Goal: Information Seeking & Learning: Learn about a topic

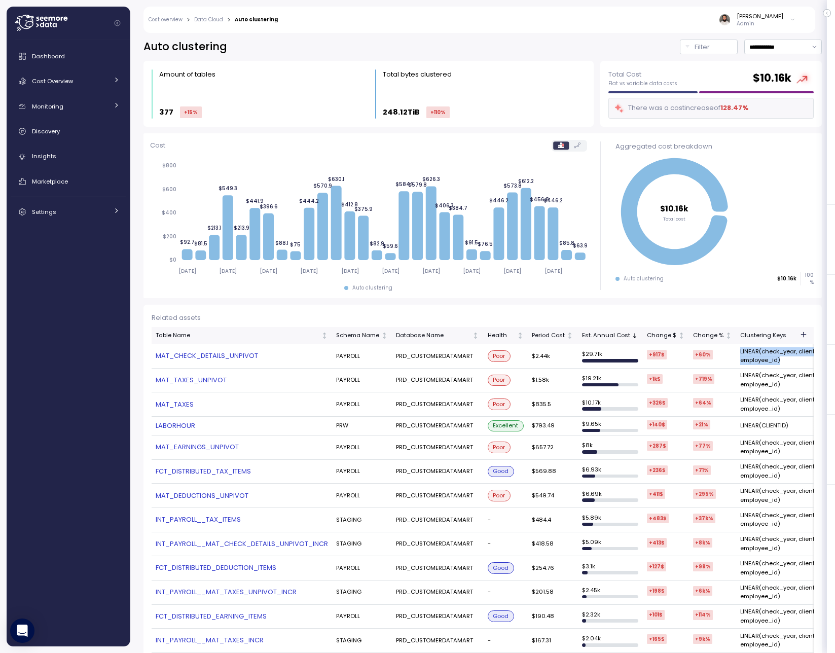
click at [224, 357] on link "MAT_CHECK_DETAILS_UNPIVOT" at bounding box center [242, 356] width 172 height 10
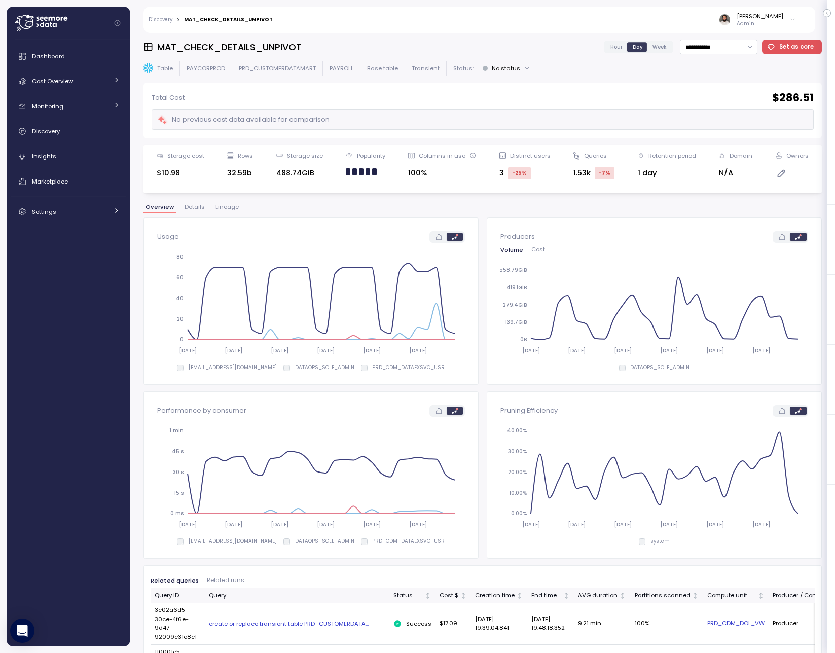
click at [283, 51] on h3 "MAT_CHECK_DETAILS_UNPIVOT" at bounding box center [229, 47] width 144 height 13
copy h3 "MAT_CHECK_DETAILS_UNPIVOT"
click at [169, 20] on link "Discovery" at bounding box center [161, 19] width 24 height 5
click at [226, 199] on div "**********" at bounding box center [482, 343] width 678 height 607
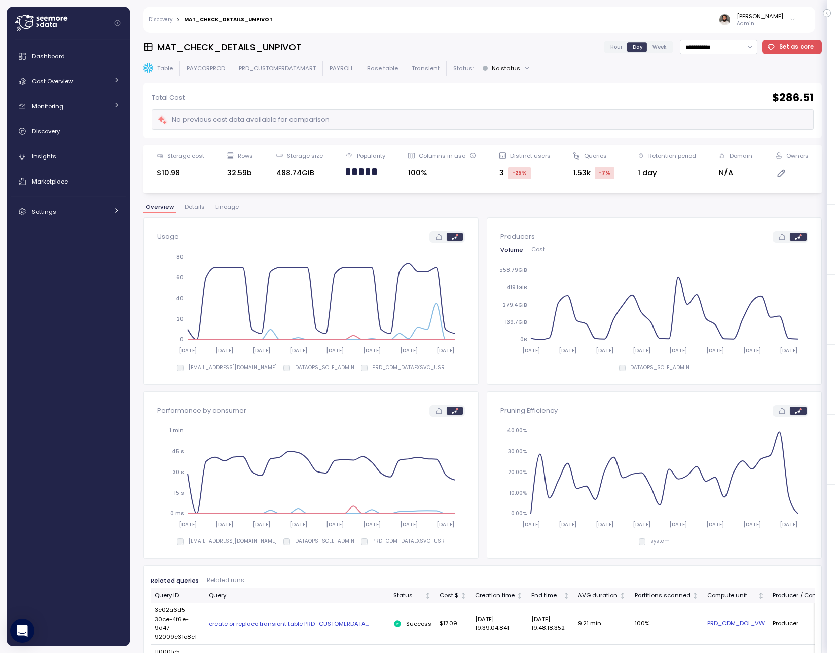
click at [226, 201] on div "**********" at bounding box center [482, 343] width 678 height 607
click at [226, 213] on button "Lineage" at bounding box center [226, 208] width 27 height 9
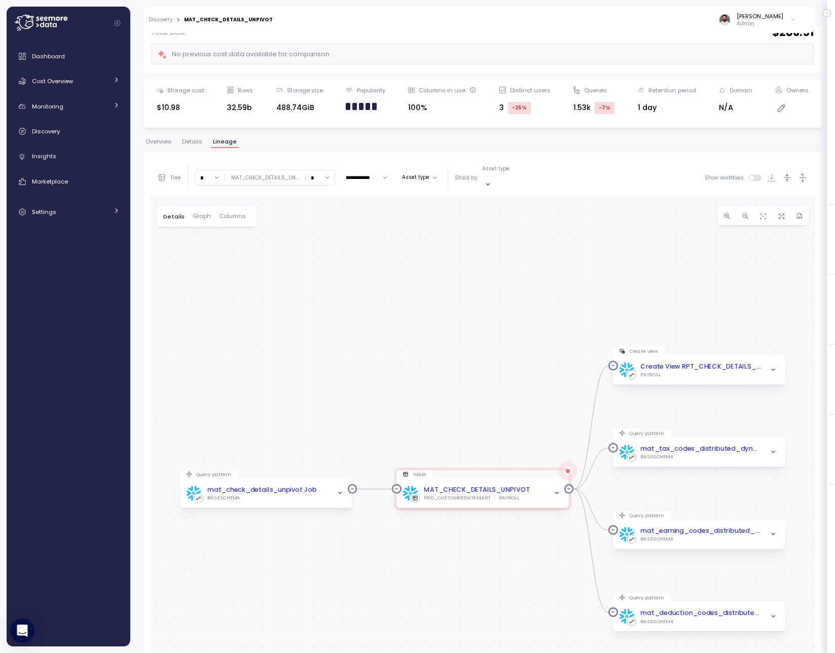
scroll to position [81, 0]
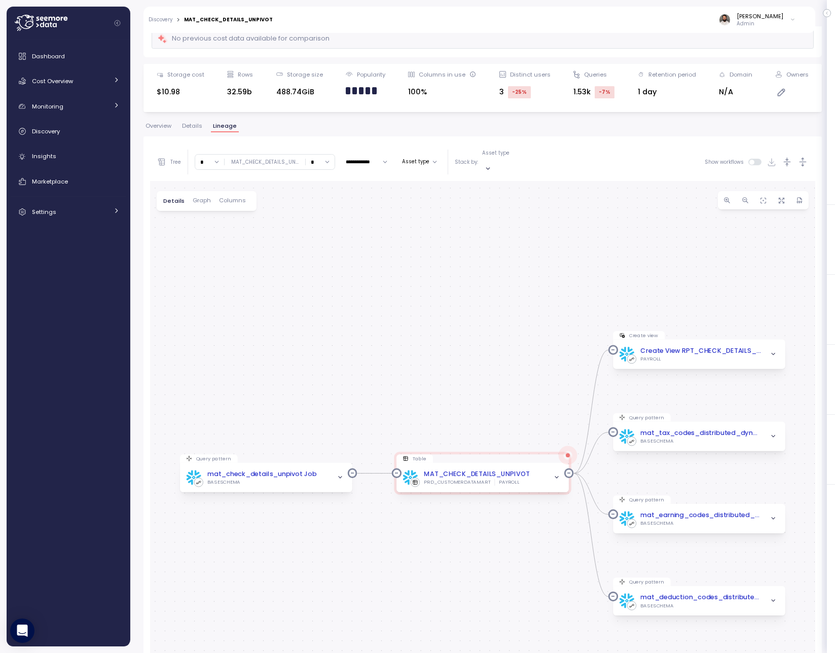
click at [194, 130] on button "Details" at bounding box center [192, 127] width 24 height 9
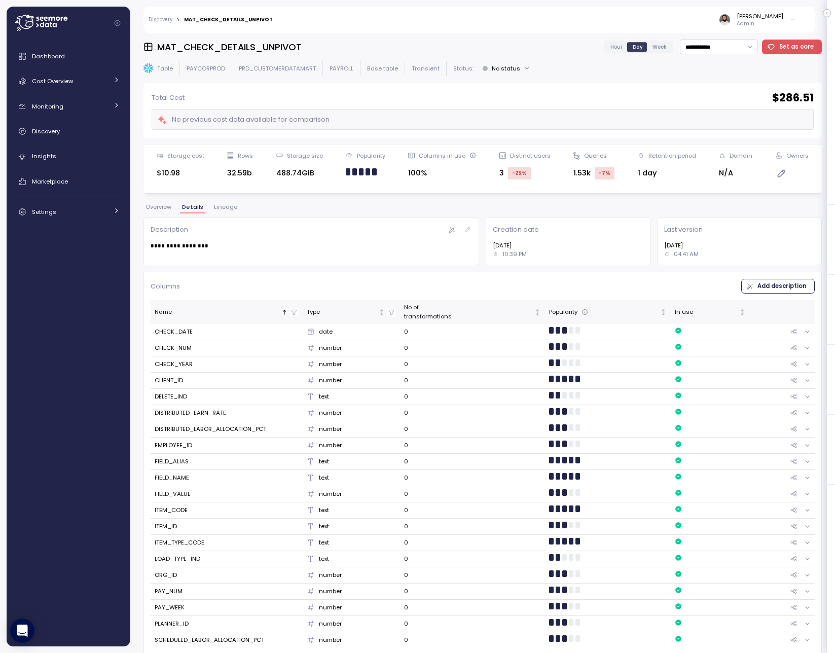
scroll to position [2, 0]
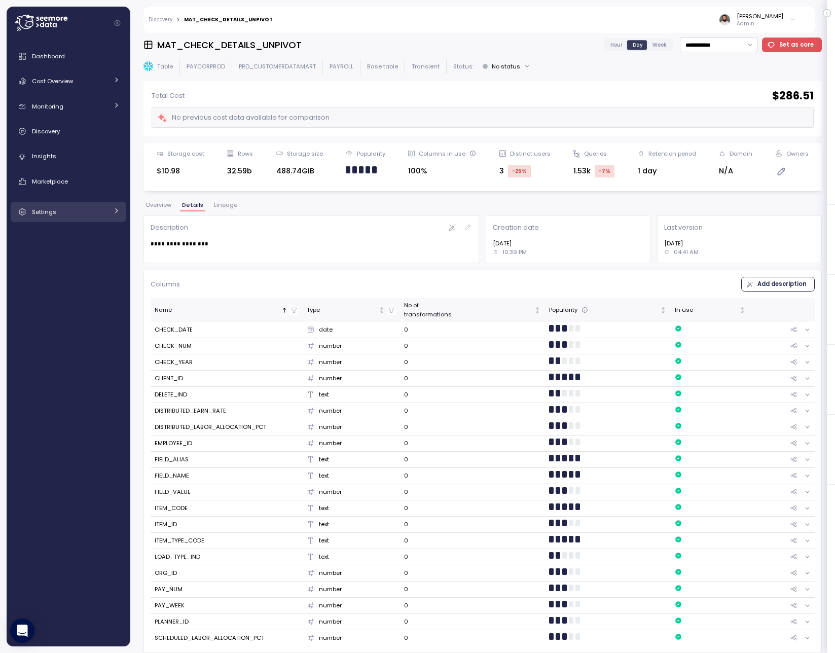
click at [85, 207] on div "Settings" at bounding box center [70, 212] width 76 height 10
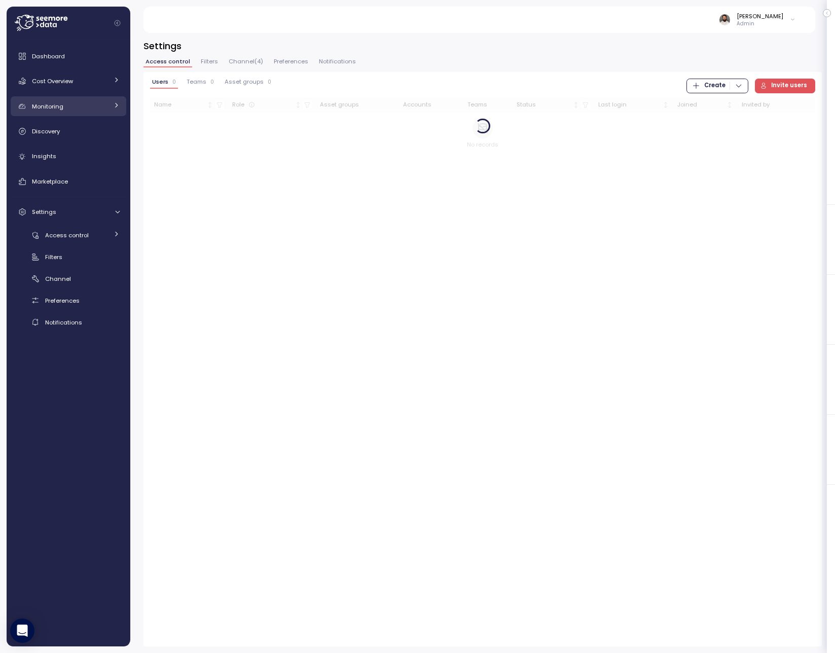
click at [85, 104] on div "Monitoring" at bounding box center [70, 106] width 76 height 10
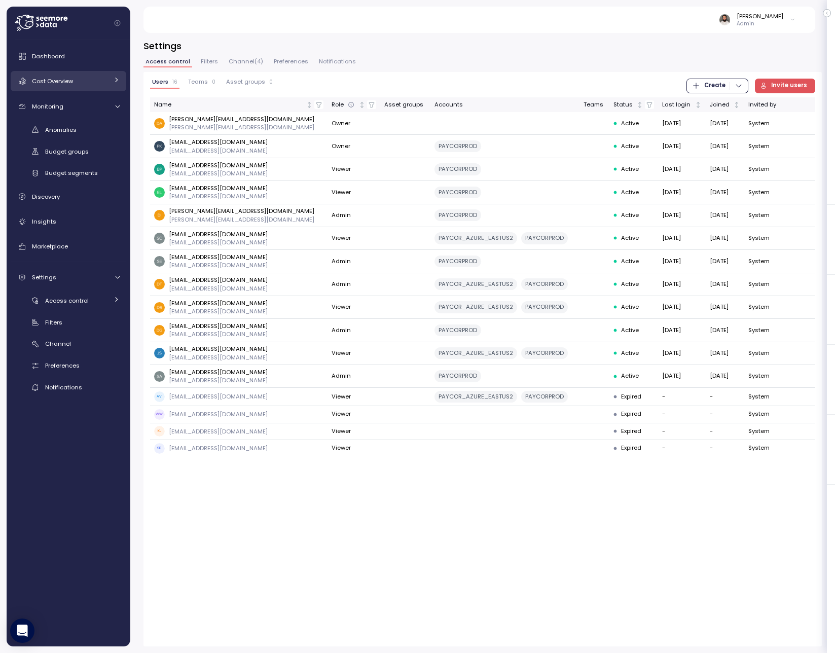
click at [88, 80] on div "Cost Overview" at bounding box center [70, 81] width 76 height 10
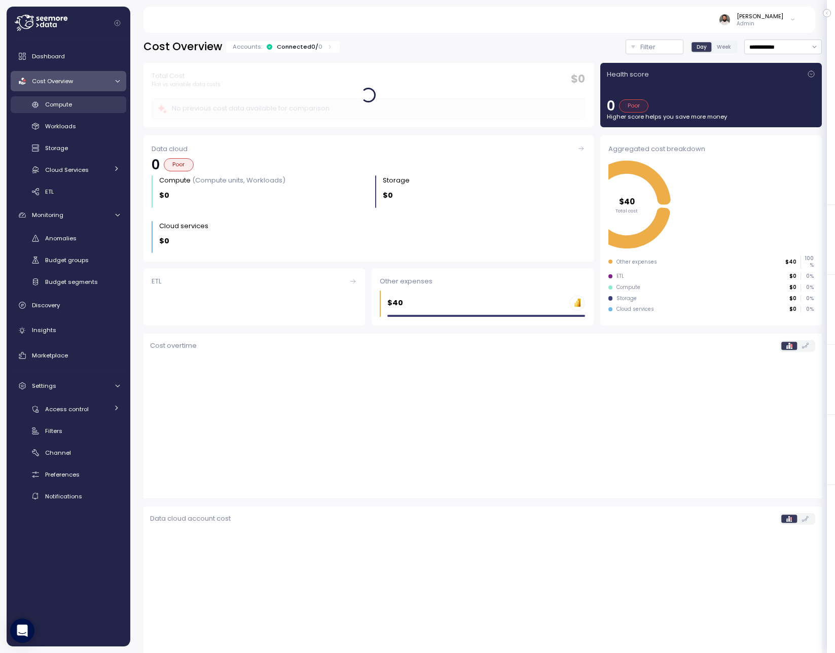
click at [88, 107] on div "Compute" at bounding box center [82, 104] width 75 height 10
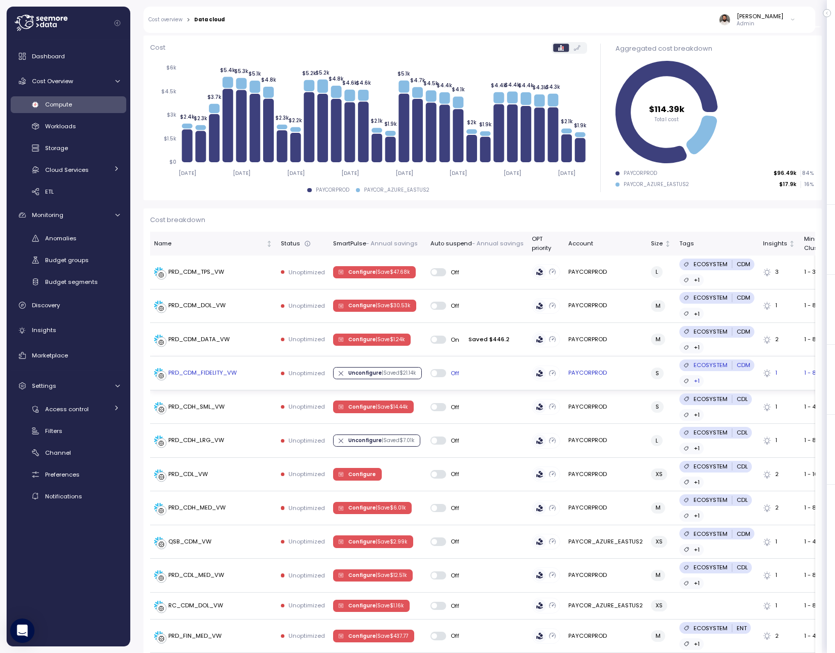
scroll to position [122, 0]
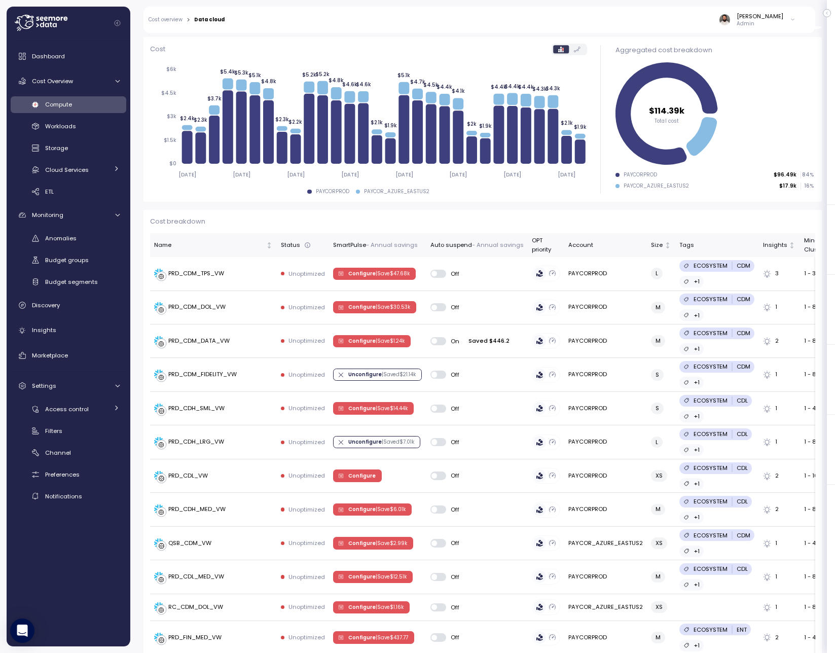
click at [94, 108] on div "Compute" at bounding box center [82, 104] width 75 height 10
click at [79, 122] on div "Workloads" at bounding box center [82, 126] width 75 height 10
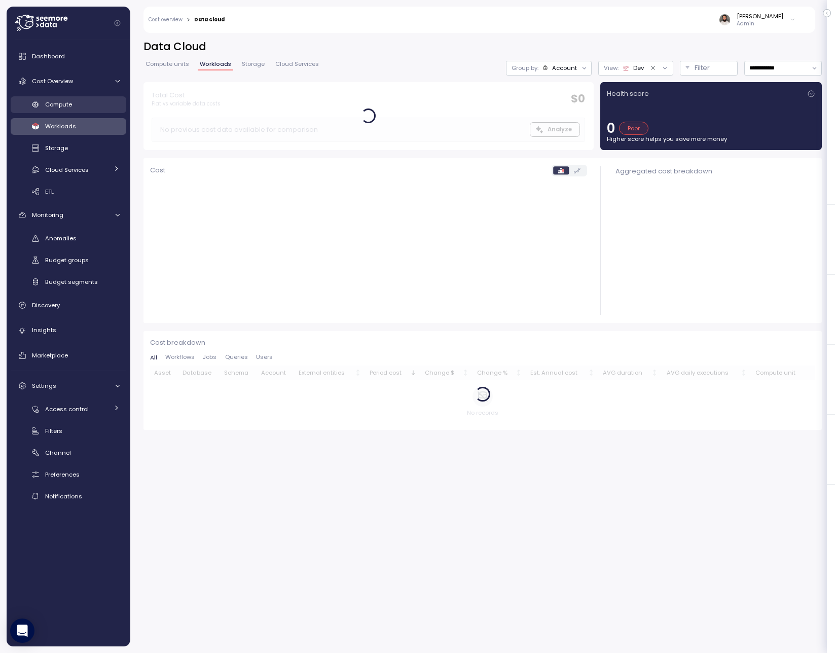
click at [81, 104] on div "Compute" at bounding box center [82, 104] width 75 height 10
